Goal: Task Accomplishment & Management: Complete application form

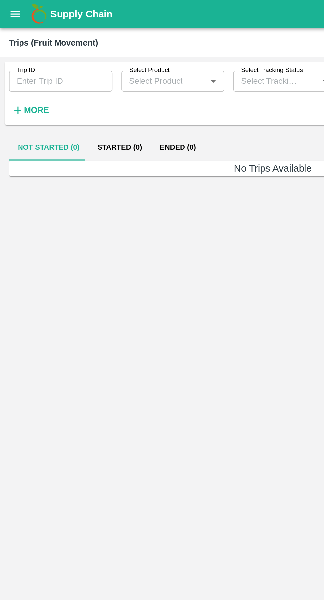
type input "88851"
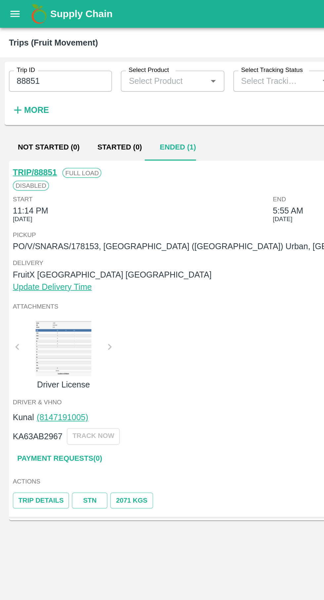
click at [41, 270] on link "Payment Requests( 0 )" at bounding box center [35, 273] width 55 height 12
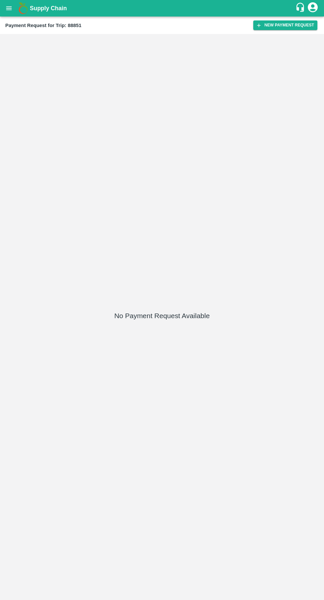
click at [291, 30] on button "New Payment Request" at bounding box center [285, 25] width 64 height 10
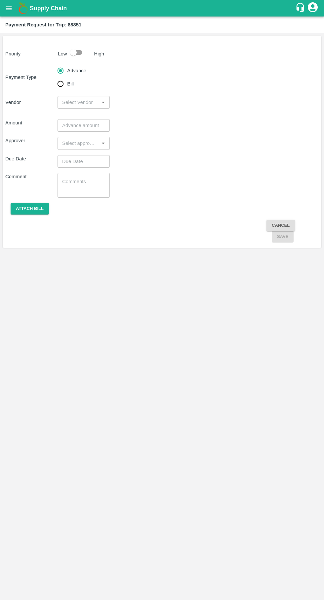
click at [55, 84] on input "Bill" at bounding box center [60, 83] width 13 height 13
radio input "true"
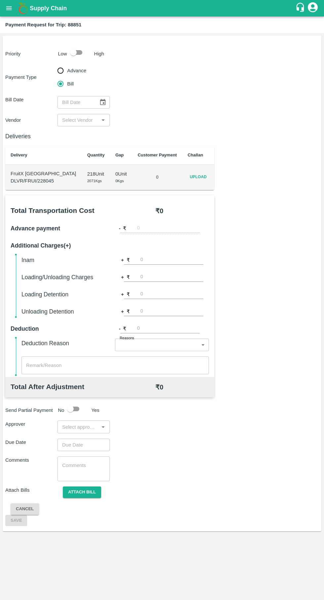
click at [203, 177] on span "Upload" at bounding box center [197, 177] width 21 height 10
click at [0, 0] on input "Upload" at bounding box center [0, 0] width 0 height 0
click at [99, 99] on icon "Choose date" at bounding box center [102, 102] width 7 height 7
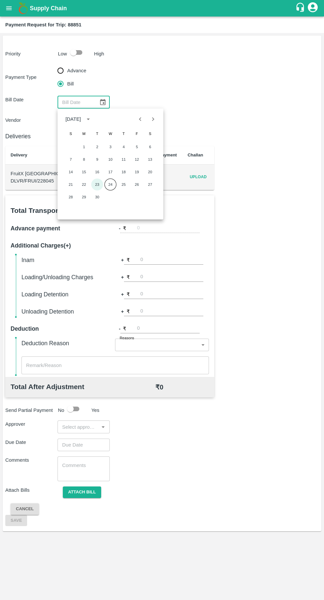
click at [97, 184] on button "23" at bounding box center [97, 185] width 12 height 12
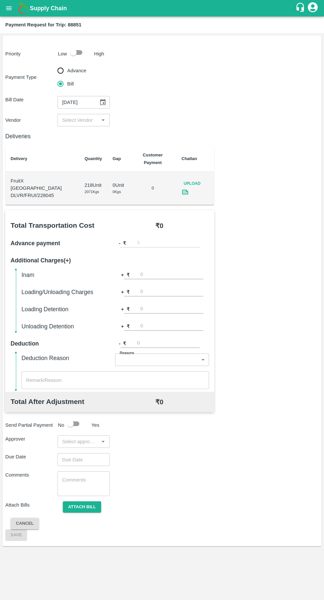
type input "23/09/2025"
click at [94, 123] on input "input" at bounding box center [77, 120] width 37 height 9
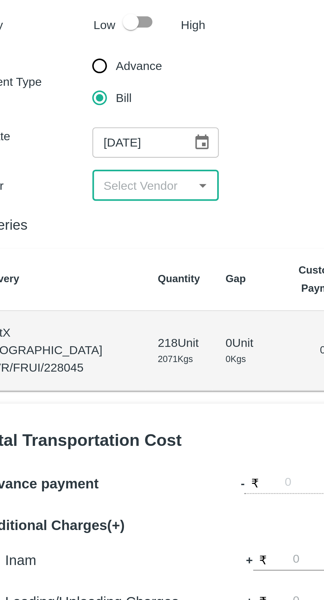
click at [82, 119] on input "input" at bounding box center [77, 120] width 37 height 9
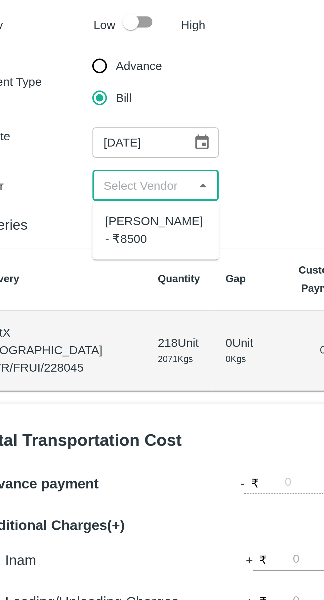
click at [88, 139] on div "Ganesh Mohan Marathe - ₹8500" at bounding box center [84, 138] width 42 height 15
type input "Ganesh Mohan Marathe - ₹8500"
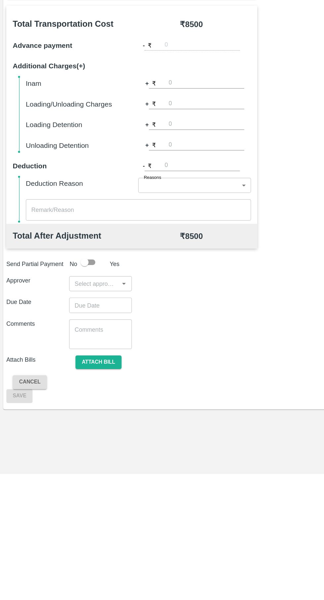
click at [77, 438] on input "input" at bounding box center [77, 442] width 37 height 9
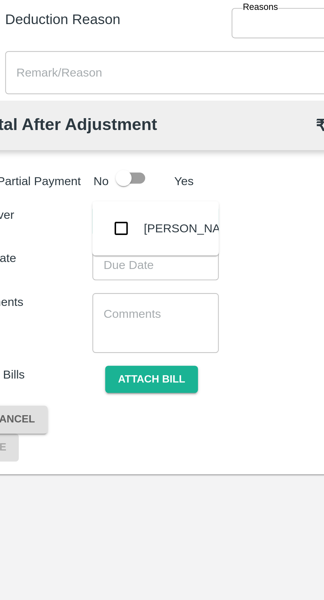
type input "palw"
click at [76, 445] on input "checkbox" at bounding box center [69, 444] width 13 height 13
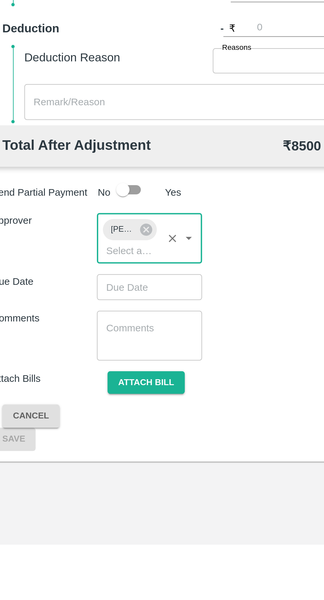
click at [88, 466] on input "Choose date" at bounding box center [81, 472] width 48 height 13
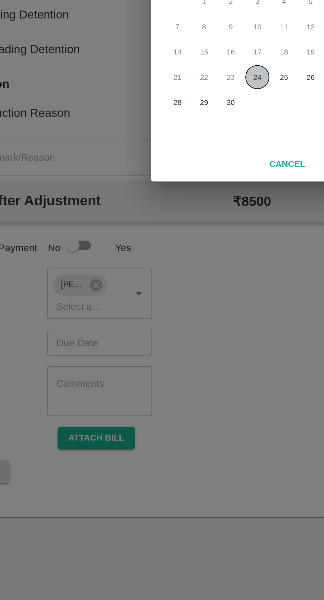
click at [166, 339] on button "24" at bounding box center [162, 341] width 12 height 12
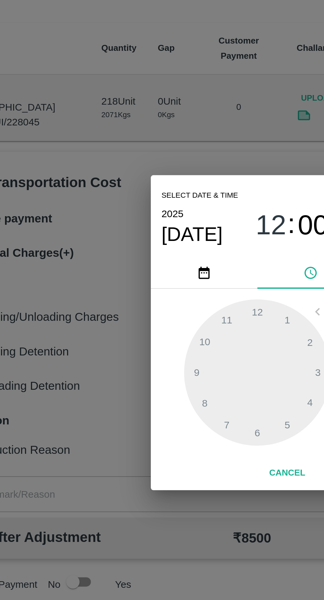
click at [160, 349] on div at bounding box center [161, 320] width 73 height 73
click at [163, 348] on div at bounding box center [161, 320] width 73 height 73
click at [165, 349] on div at bounding box center [161, 320] width 73 height 73
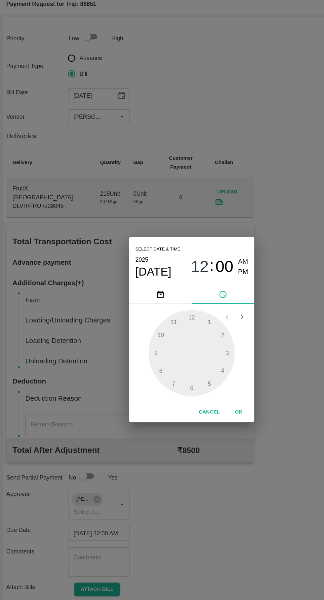
click at [169, 343] on div at bounding box center [161, 320] width 73 height 73
click at [206, 251] on span "PM" at bounding box center [205, 251] width 9 height 9
click at [206, 252] on span "PM" at bounding box center [205, 251] width 9 height 9
click at [172, 348] on div at bounding box center [161, 320] width 73 height 73
click at [175, 353] on div at bounding box center [161, 320] width 73 height 73
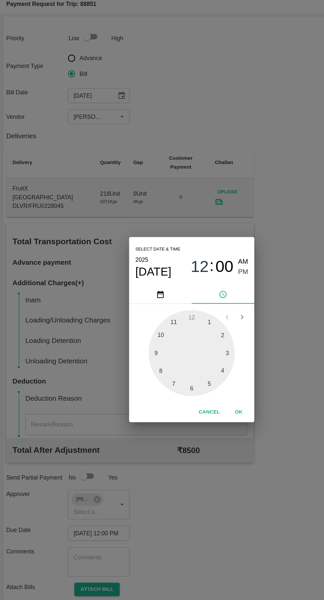
type input "24/09/2025 05:26 PM"
click at [201, 370] on button "OK" at bounding box center [201, 370] width 21 height 12
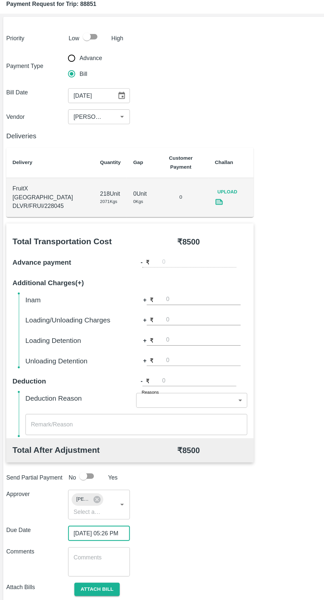
scroll to position [0, 5]
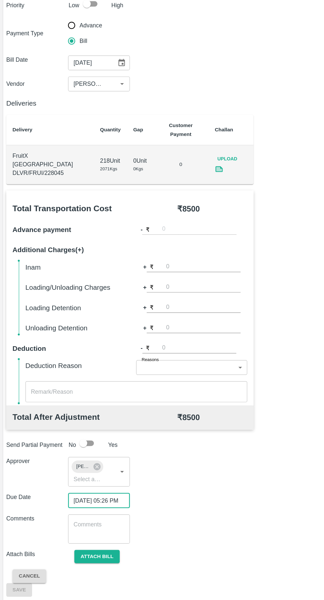
click at [91, 514] on button "Attach bill" at bounding box center [82, 520] width 38 height 12
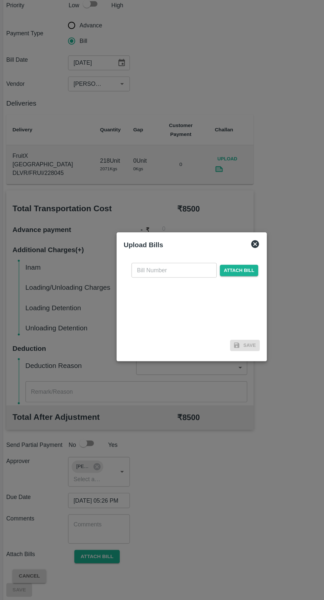
scroll to position [0, 0]
click at [152, 284] on input "text" at bounding box center [147, 277] width 72 height 13
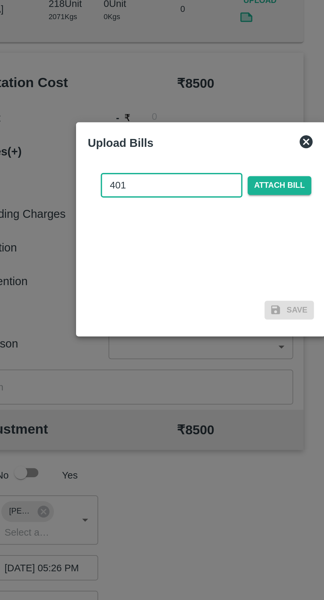
type input "401"
click at [206, 279] on span "Attach bill" at bounding box center [202, 278] width 32 height 10
click at [0, 0] on input "Attach bill" at bounding box center [0, 0] width 0 height 0
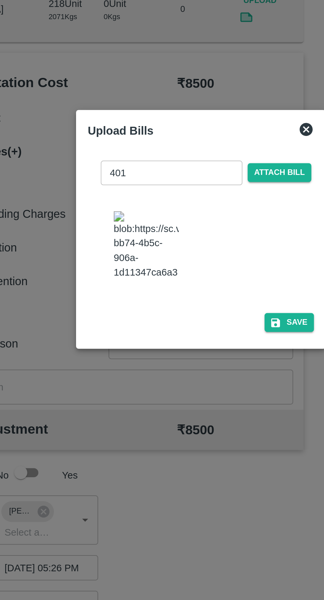
click at [212, 343] on button "Save" at bounding box center [206, 348] width 25 height 10
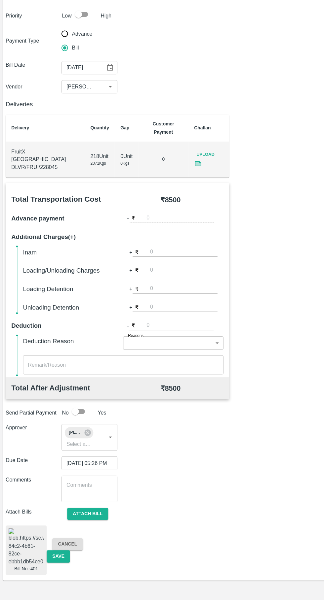
click at [53, 554] on button "Save" at bounding box center [55, 560] width 22 height 12
click at [58, 554] on button "Save" at bounding box center [55, 560] width 22 height 12
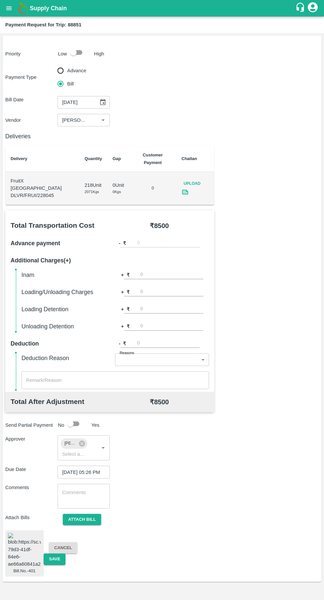
click at [9, 11] on icon "open drawer" at bounding box center [8, 8] width 7 height 7
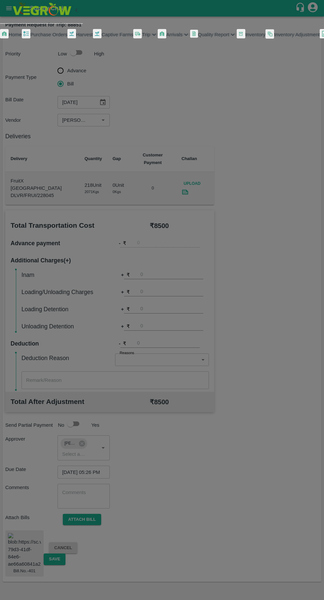
click at [197, 491] on div at bounding box center [162, 300] width 324 height 600
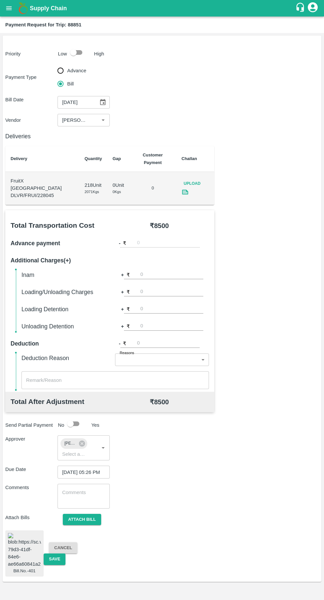
click at [177, 305] on input "number" at bounding box center [171, 309] width 63 height 9
click at [54, 554] on button "Save" at bounding box center [55, 560] width 22 height 12
click at [53, 554] on button "Save" at bounding box center [55, 560] width 22 height 12
click at [9, 8] on icon "open drawer" at bounding box center [9, 8] width 6 height 4
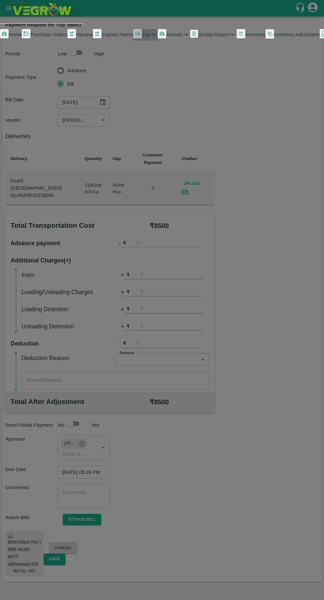
click at [142, 37] on span "Trip" at bounding box center [146, 34] width 8 height 5
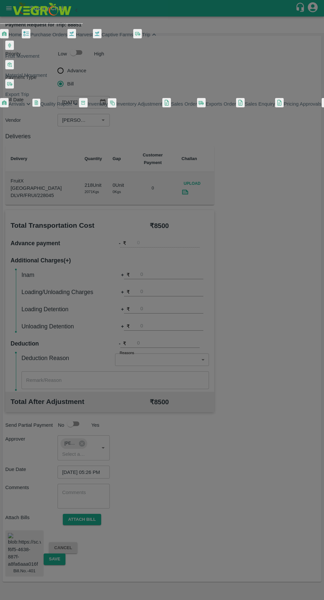
click at [39, 59] on span "Fruit Movement" at bounding box center [22, 55] width 34 height 5
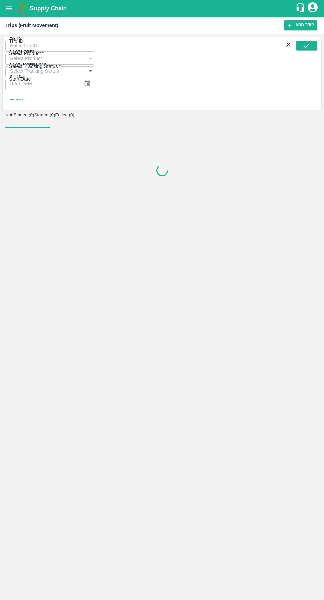
click at [30, 48] on input "Trip ID" at bounding box center [49, 45] width 89 height 13
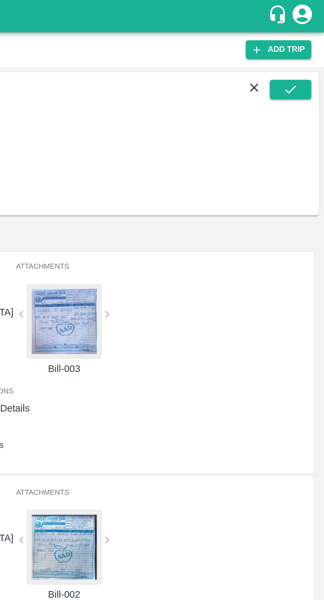
type input "88806"
click at [309, 49] on icon "submit" at bounding box center [306, 45] width 7 height 7
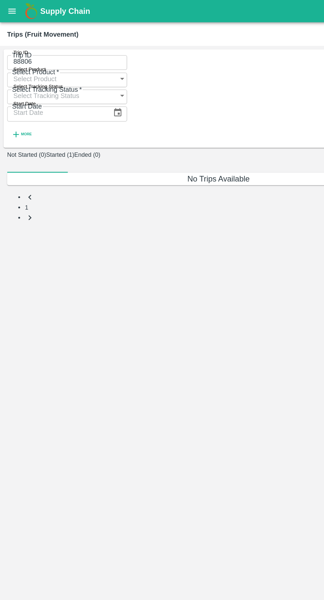
click at [55, 112] on button "Started (1)" at bounding box center [44, 114] width 21 height 5
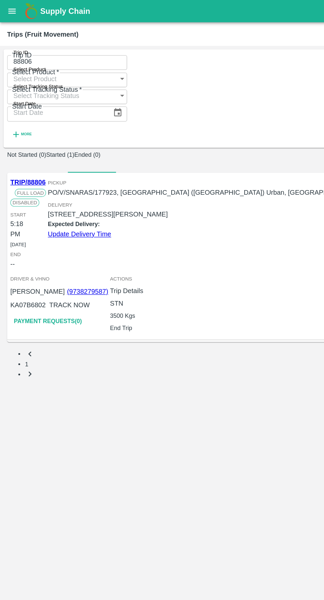
click at [9, 8] on icon "open drawer" at bounding box center [9, 8] width 6 height 4
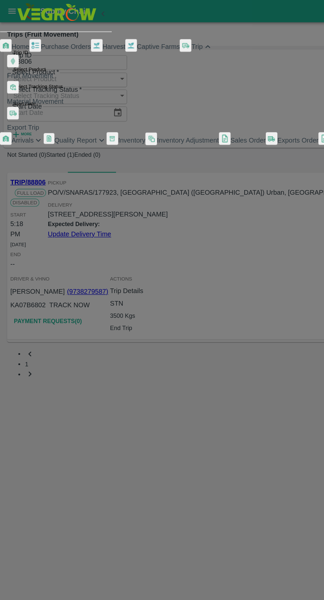
click at [39, 59] on span "Fruit Movement" at bounding box center [22, 55] width 34 height 5
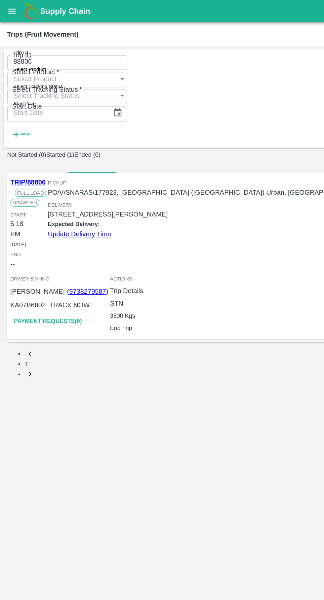
click at [3, 7] on button "open drawer" at bounding box center [8, 8] width 15 height 15
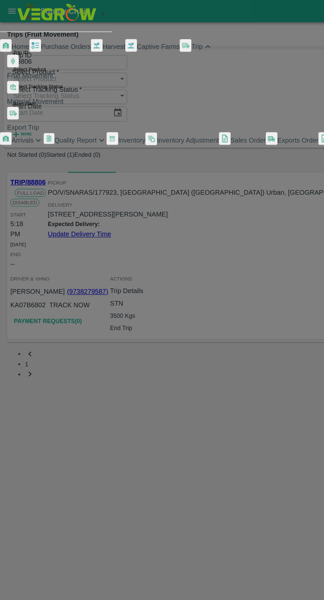
click at [36, 37] on span "Purchase Orders" at bounding box center [48, 34] width 37 height 5
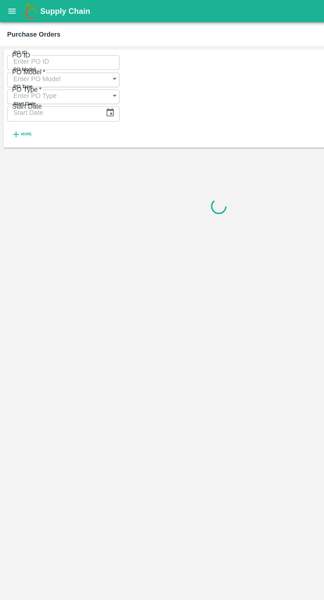
click at [25, 48] on input "PO ID" at bounding box center [46, 45] width 83 height 13
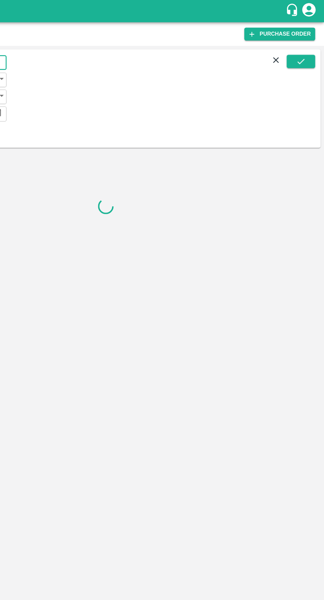
type input "177923"
click at [306, 48] on icon "submit" at bounding box center [306, 45] width 7 height 7
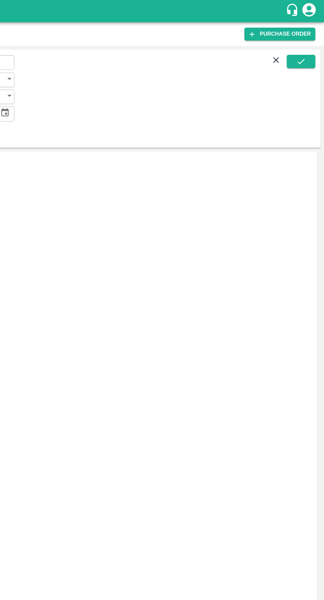
click at [280, 407] on div "Trips NA" at bounding box center [162, 416] width 310 height 19
click at [301, 46] on button "submit" at bounding box center [306, 46] width 21 height 10
click at [40, 393] on link "Load Shipment" at bounding box center [23, 395] width 33 height 5
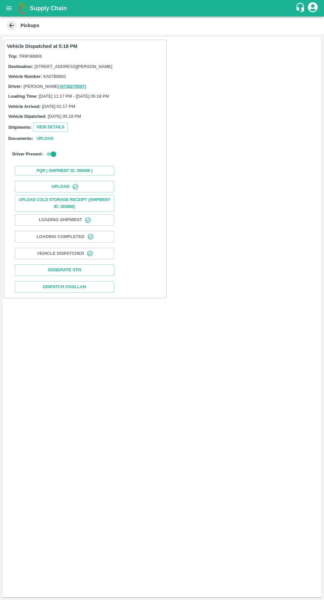
click at [50, 193] on button "Upload" at bounding box center [64, 187] width 99 height 12
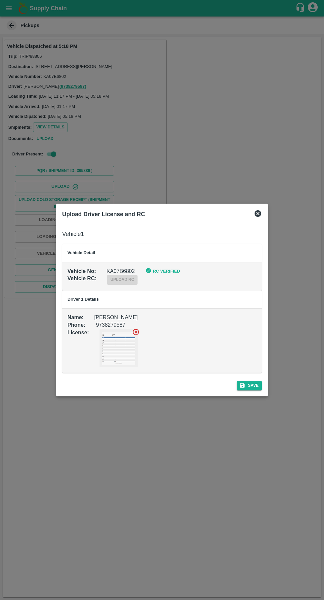
click at [159, 272] on b "RC Verified" at bounding box center [166, 271] width 27 height 5
click at [121, 271] on div "upload rc" at bounding box center [116, 275] width 41 height 20
click at [129, 270] on div "upload rc" at bounding box center [116, 275] width 41 height 20
click at [268, 223] on div at bounding box center [162, 300] width 324 height 600
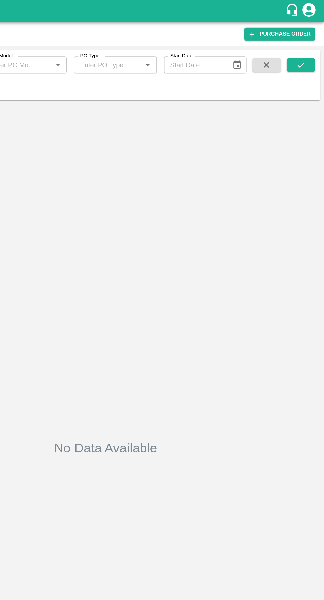
type input "177923"
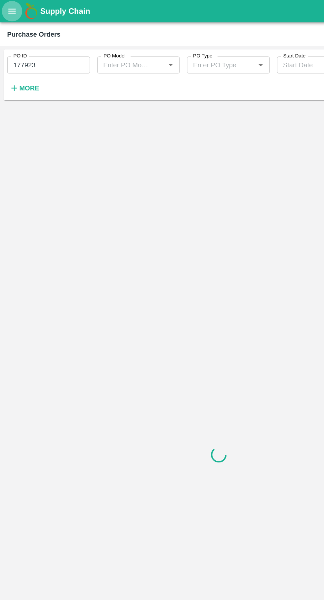
click at [9, 8] on icon "open drawer" at bounding box center [9, 8] width 6 height 4
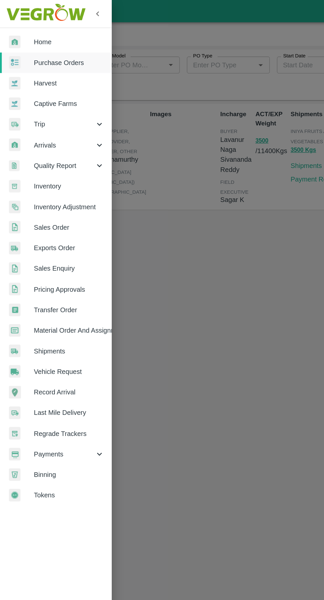
click at [25, 91] on span "Trip" at bounding box center [47, 91] width 45 height 7
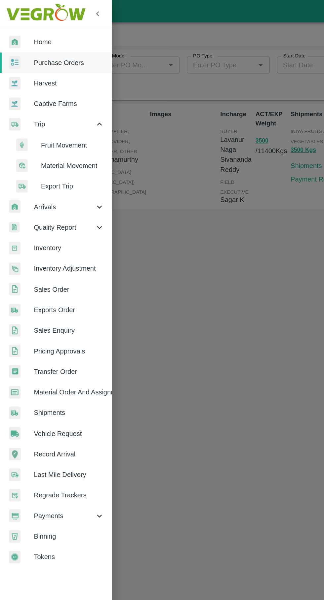
click at [48, 106] on span "Fruit Movement" at bounding box center [53, 107] width 47 height 7
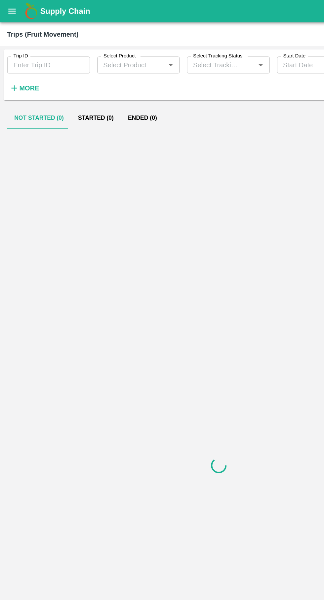
click at [20, 51] on input "Trip ID" at bounding box center [35, 48] width 61 height 13
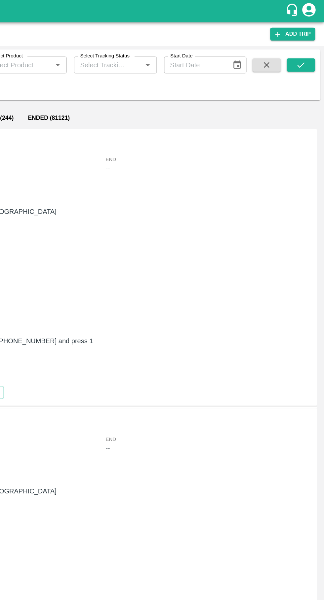
type input "88806"
click at [306, 44] on button "submit" at bounding box center [306, 48] width 21 height 10
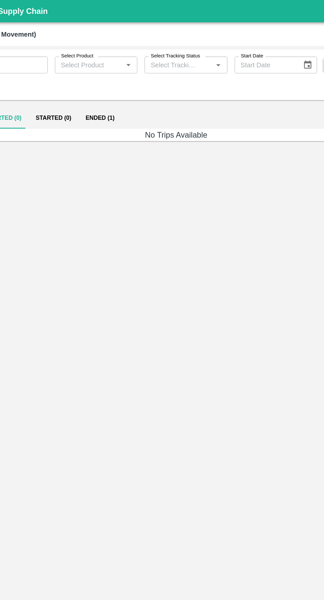
click at [101, 80] on button "Ended (1)" at bounding box center [105, 88] width 32 height 16
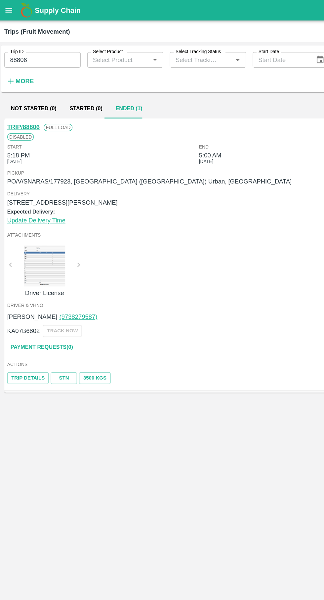
click at [25, 282] on link "Payment Requests( 0 )" at bounding box center [35, 280] width 55 height 12
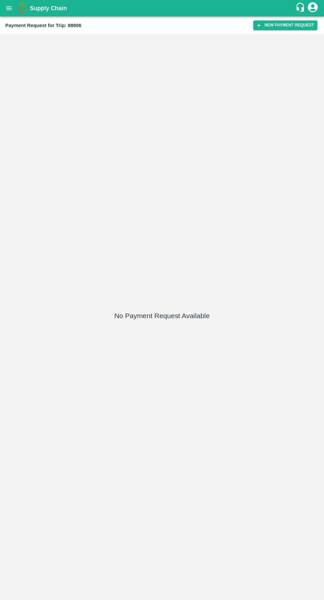
click at [274, 21] on button "New Payment Request" at bounding box center [285, 25] width 64 height 10
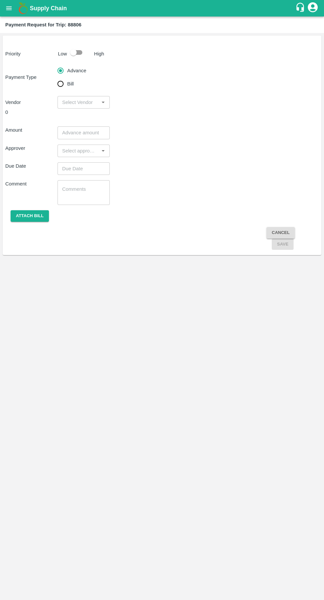
click at [56, 85] on input "Bill" at bounding box center [60, 83] width 13 height 13
radio input "true"
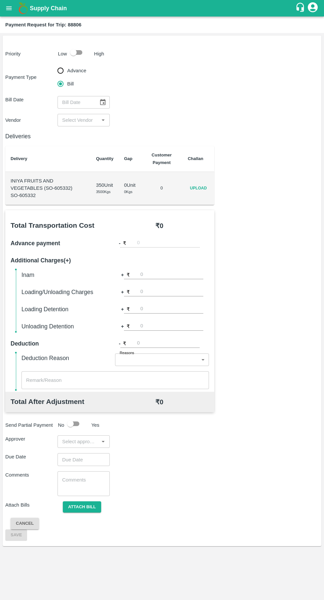
click at [81, 120] on input "input" at bounding box center [77, 120] width 37 height 9
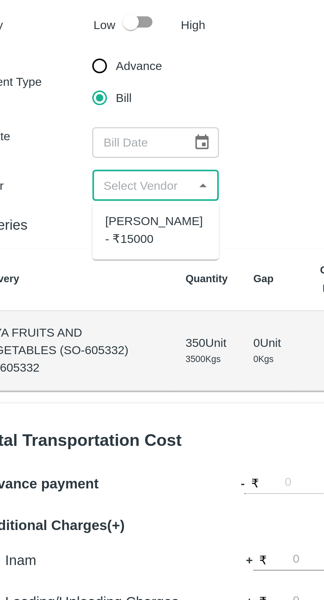
click at [73, 135] on div "Ganesh Mohan Marathe - ₹15000" at bounding box center [84, 138] width 42 height 15
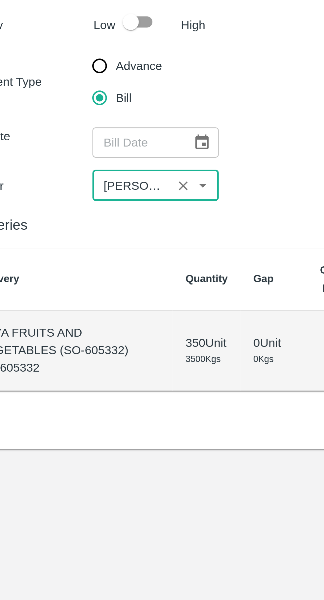
type input "Ganesh Mohan Marathe - ₹15000"
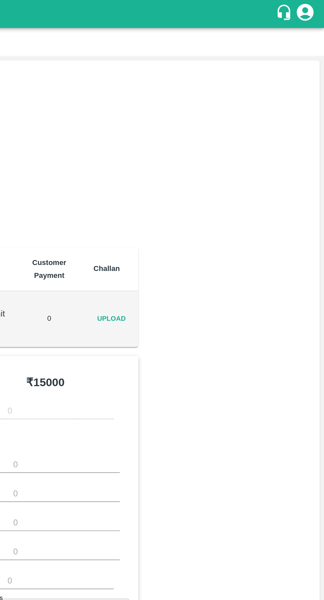
click at [199, 188] on span "Upload" at bounding box center [198, 189] width 21 height 10
click at [0, 0] on input "Upload" at bounding box center [0, 0] width 0 height 0
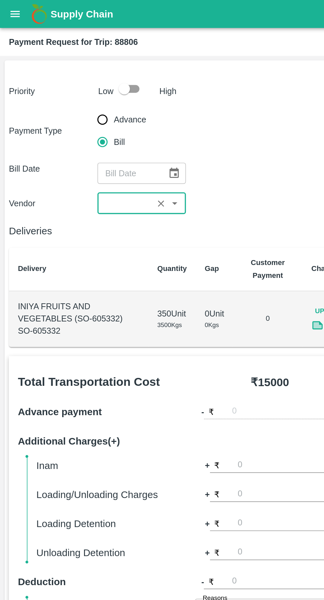
click at [7, 9] on icon "open drawer" at bounding box center [8, 8] width 7 height 7
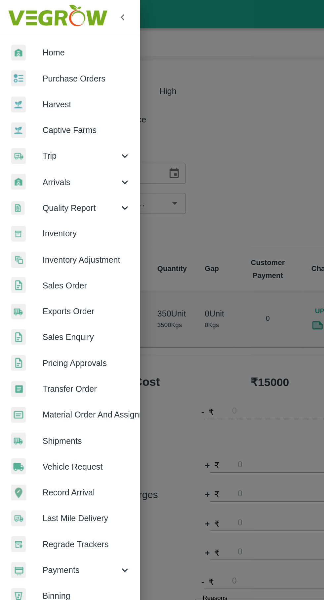
click at [33, 91] on span "Trip" at bounding box center [47, 91] width 45 height 7
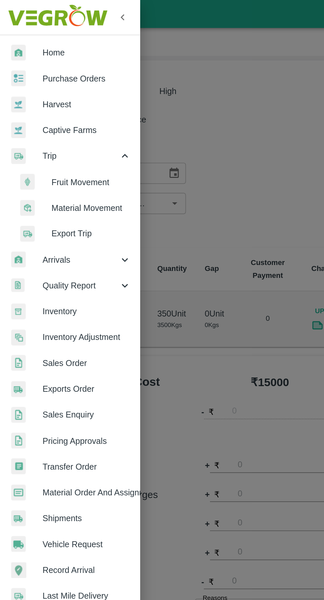
click at [36, 107] on span "Fruit Movement" at bounding box center [53, 107] width 47 height 7
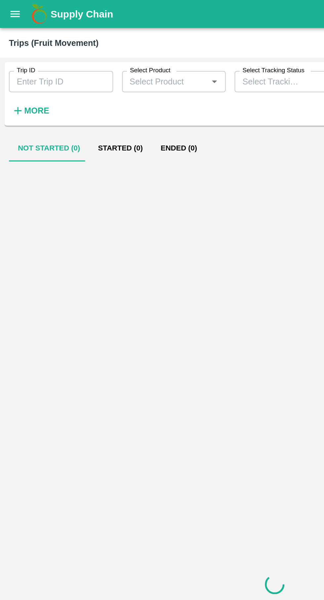
click at [26, 49] on input "Trip ID" at bounding box center [35, 48] width 61 height 13
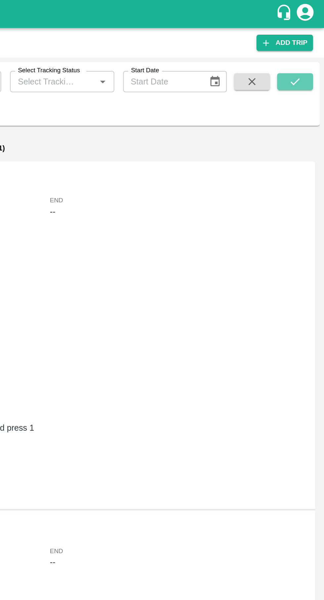
type input "88806"
click at [308, 48] on icon "submit" at bounding box center [306, 48] width 5 height 4
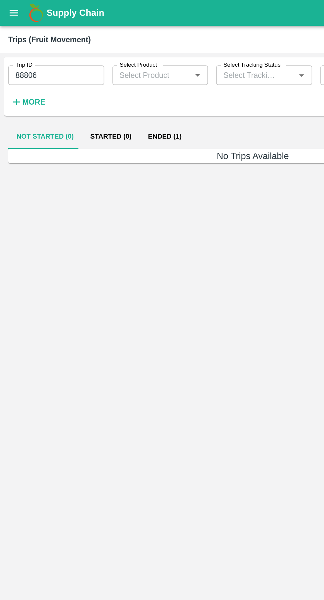
click at [95, 89] on button "Ended (1)" at bounding box center [105, 88] width 32 height 16
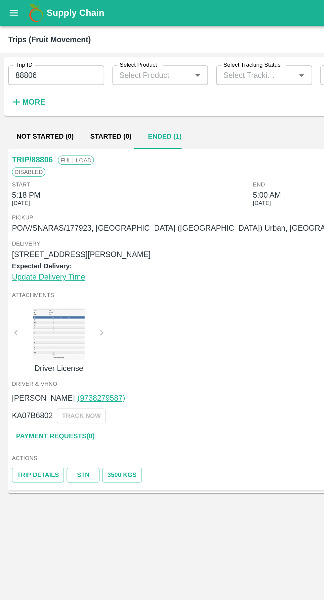
click at [44, 279] on link "Payment Requests( 0 )" at bounding box center [35, 280] width 55 height 12
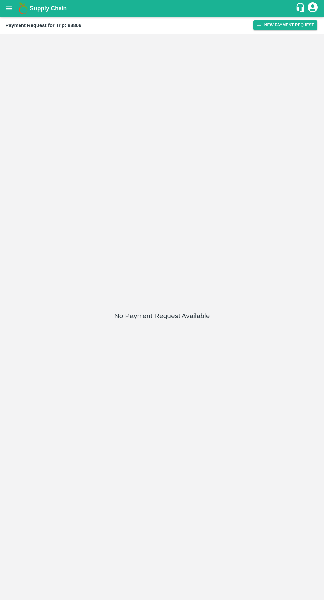
click at [281, 25] on button "New Payment Request" at bounding box center [285, 25] width 64 height 10
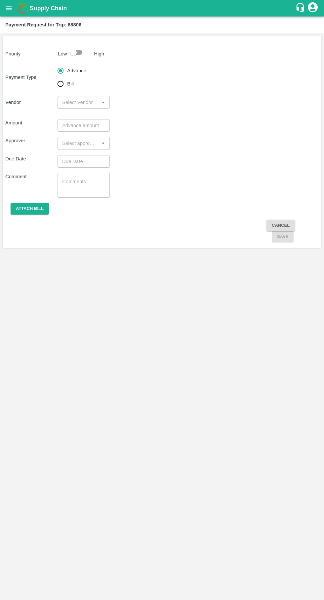
click at [74, 49] on input "checkbox" at bounding box center [73, 52] width 38 height 13
checkbox input "true"
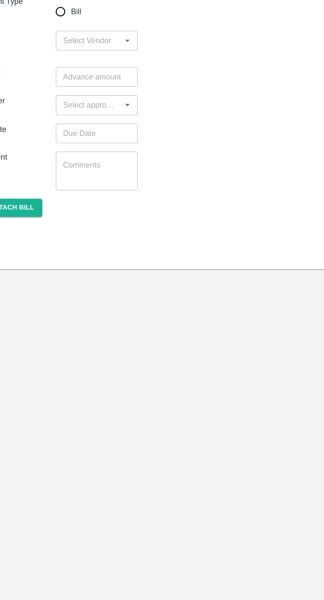
click at [58, 88] on input "Bill" at bounding box center [60, 83] width 13 height 13
radio input "true"
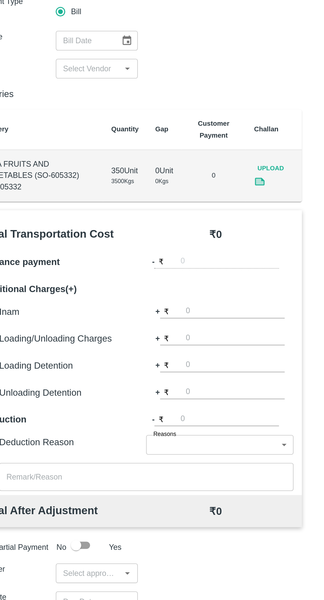
click at [91, 102] on input "text" at bounding box center [75, 102] width 36 height 13
type input "DD/MM/YYYY"
click at [103, 120] on icon "Open" at bounding box center [102, 121] width 3 height 2
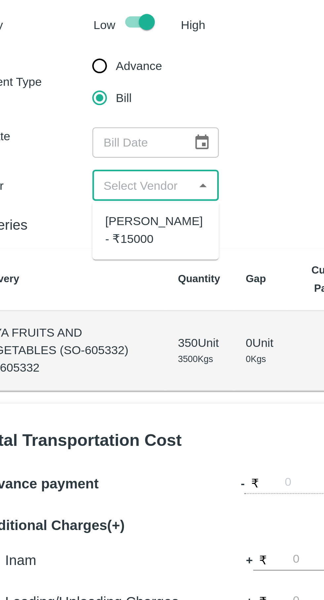
click at [86, 141] on div "[PERSON_NAME] - ₹15000" at bounding box center [84, 138] width 42 height 15
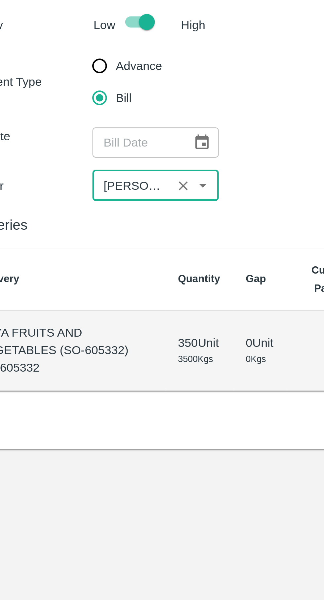
type input "[PERSON_NAME] - ₹15000"
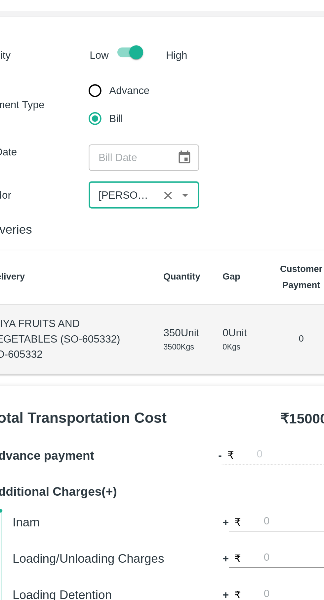
click at [105, 102] on icon "Choose date" at bounding box center [102, 102] width 7 height 7
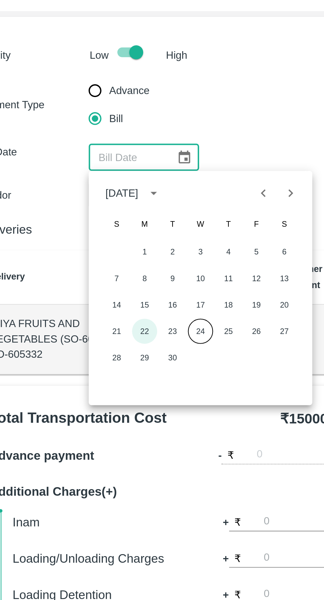
click at [84, 184] on button "22" at bounding box center [84, 185] width 12 height 12
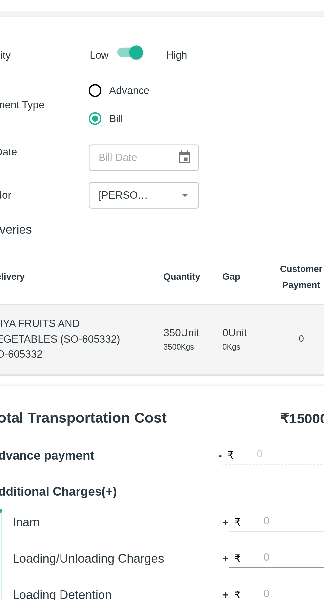
type input "[DATE]"
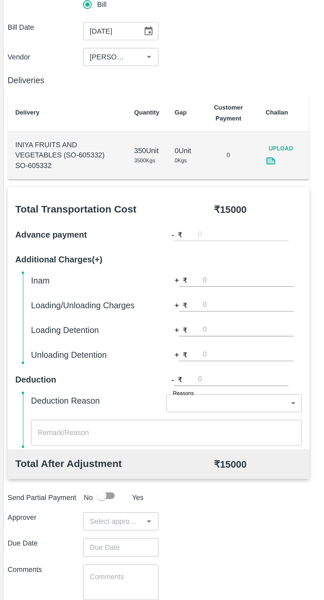
click at [84, 443] on input "input" at bounding box center [77, 442] width 37 height 9
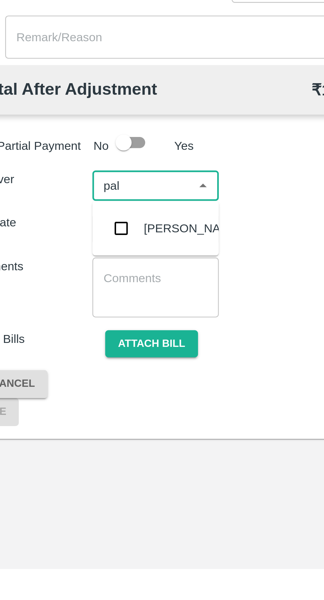
type input "palw"
click at [75, 464] on input "checkbox" at bounding box center [69, 459] width 13 height 13
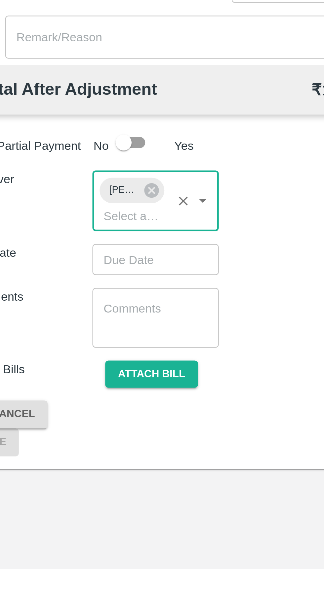
click at [85, 472] on input "Choose date" at bounding box center [81, 472] width 48 height 13
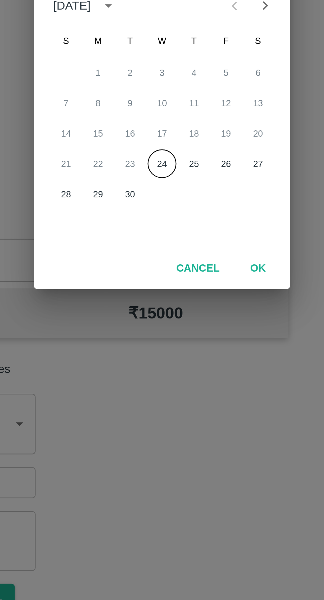
click at [166, 336] on div "21 22 23 24 25 26 27" at bounding box center [162, 341] width 106 height 12
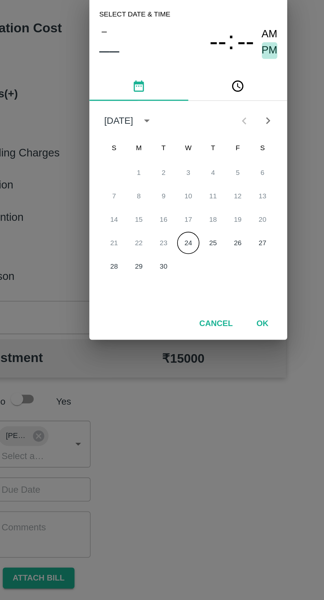
click at [207, 237] on span "PM" at bounding box center [205, 237] width 9 height 9
click at [205, 236] on span "PM" at bounding box center [205, 237] width 9 height 9
click at [162, 340] on button "24" at bounding box center [162, 341] width 12 height 12
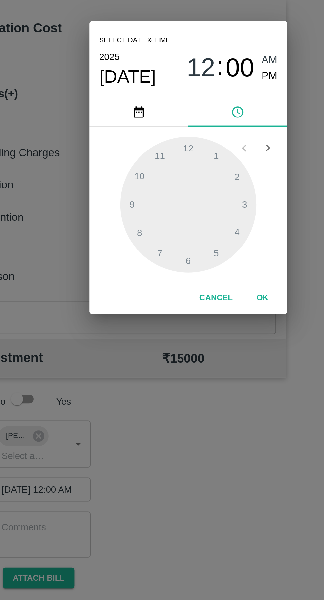
click at [206, 239] on span "AM" at bounding box center [205, 242] width 9 height 9
click at [154, 351] on div at bounding box center [161, 320] width 73 height 73
click at [151, 347] on div at bounding box center [161, 320] width 73 height 73
click at [152, 347] on div at bounding box center [161, 320] width 73 height 73
click at [208, 251] on span "PM" at bounding box center [205, 251] width 9 height 9
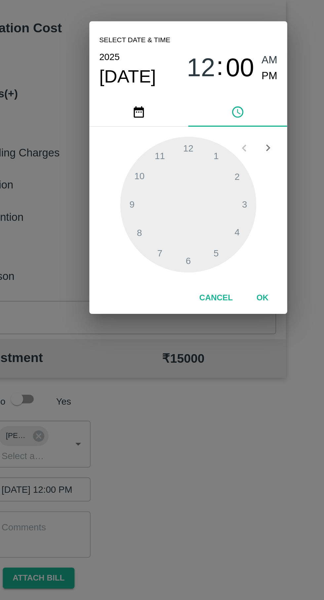
click at [166, 351] on div at bounding box center [161, 320] width 73 height 73
click at [163, 351] on div at bounding box center [161, 320] width 73 height 73
click at [162, 354] on div at bounding box center [161, 320] width 73 height 73
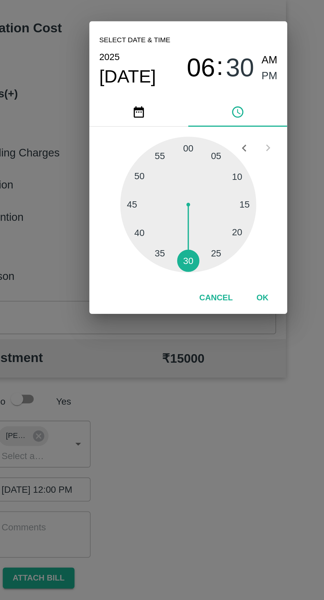
type input "[DATE] 06:30 PM"
click at [200, 372] on button "OK" at bounding box center [201, 370] width 21 height 12
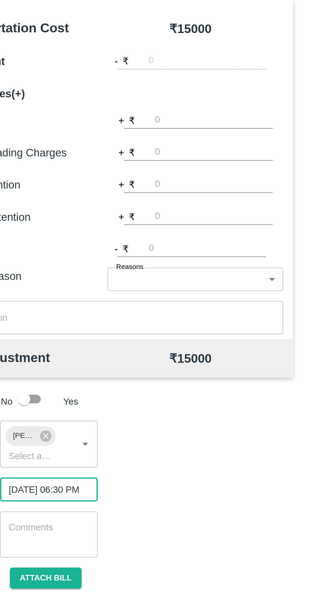
scroll to position [0, 5]
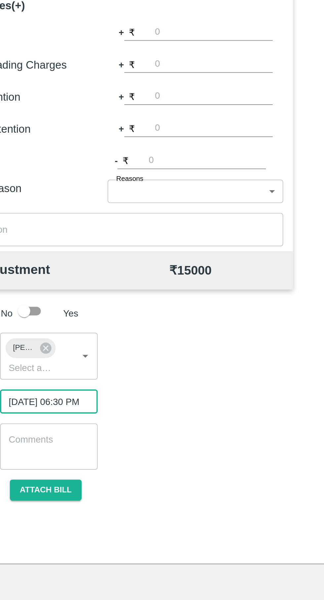
click at [82, 517] on button "Attach bill" at bounding box center [82, 520] width 38 height 12
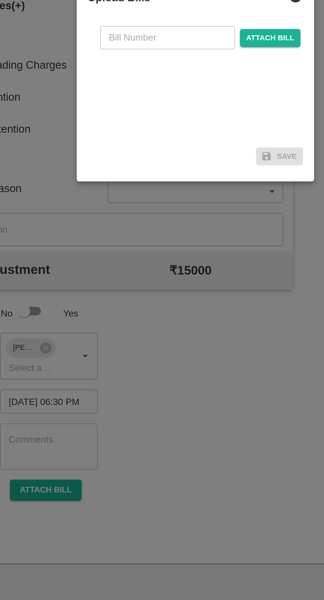
scroll to position [0, 0]
click at [140, 284] on input "text" at bounding box center [147, 277] width 72 height 13
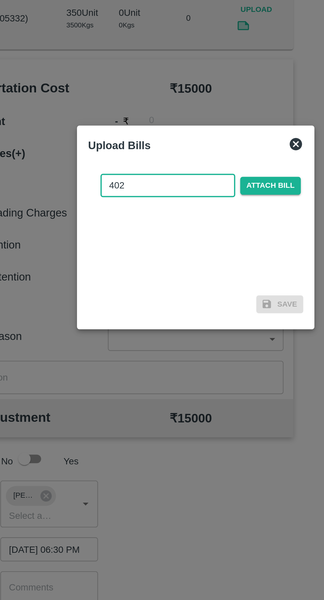
type input "402"
click at [211, 278] on span "Attach bill" at bounding box center [202, 278] width 32 height 10
click at [0, 0] on input "Attach bill" at bounding box center [0, 0] width 0 height 0
click at [206, 277] on span "Attach bill" at bounding box center [202, 278] width 32 height 10
click at [0, 0] on input "Attach bill" at bounding box center [0, 0] width 0 height 0
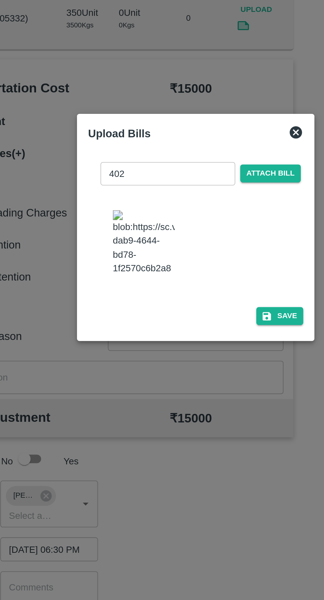
click at [209, 344] on button "Save" at bounding box center [206, 348] width 25 height 10
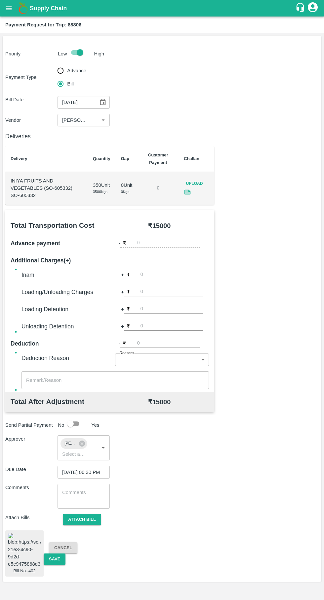
click at [53, 558] on button "Save" at bounding box center [55, 560] width 22 height 12
